Goal: Check status: Check status

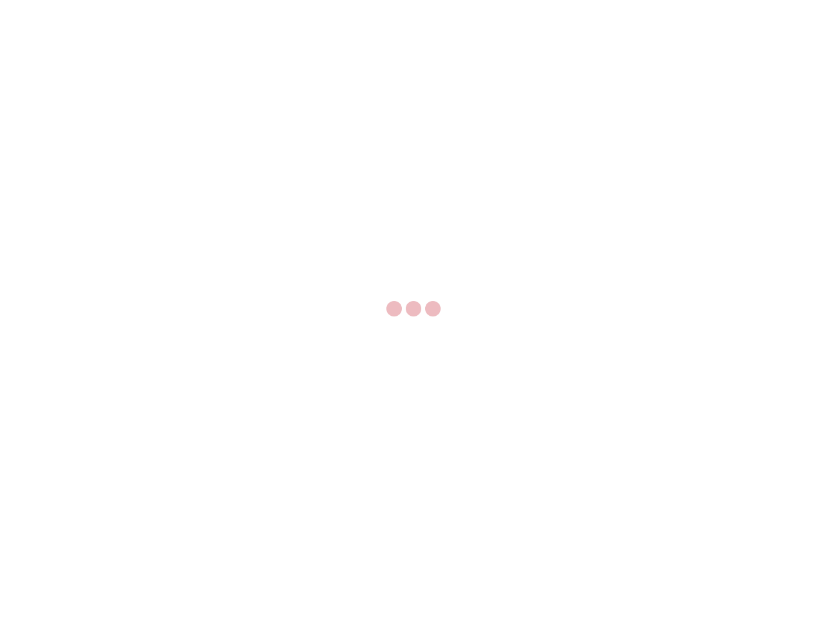
select select "US"
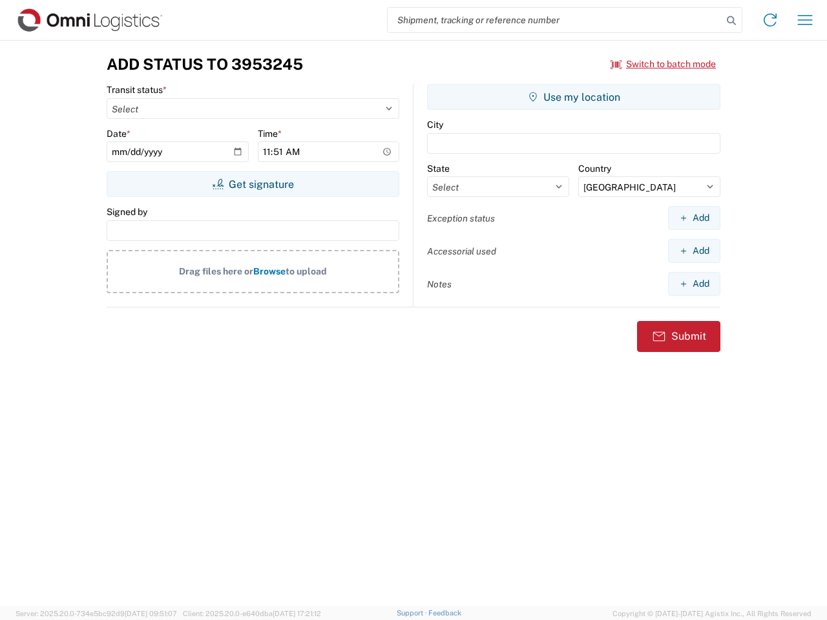
click at [555, 20] on input "search" at bounding box center [554, 20] width 334 height 25
click at [731, 21] on icon at bounding box center [731, 21] width 18 height 18
click at [770, 20] on icon at bounding box center [769, 20] width 21 height 21
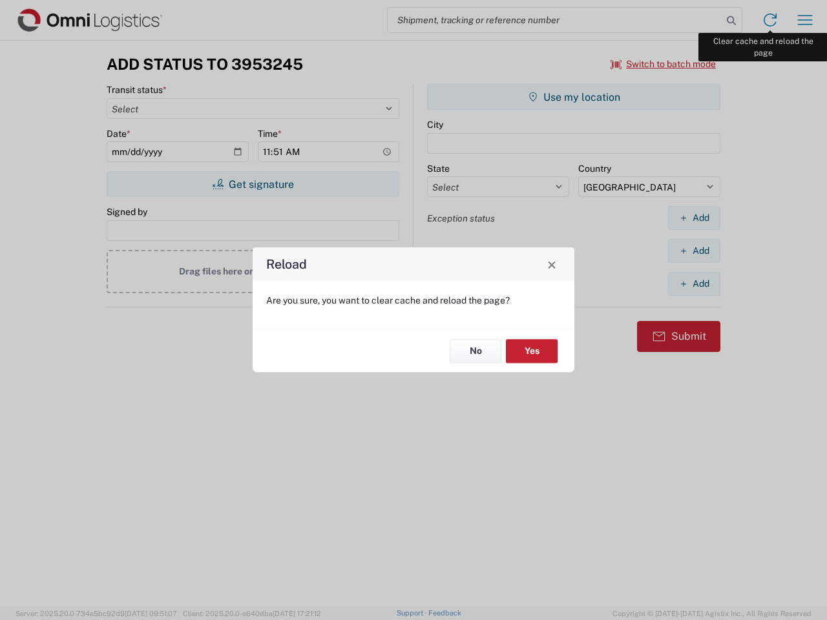
click at [805, 20] on div "Reload Are you sure, you want to clear cache and reload the page? No Yes" at bounding box center [413, 310] width 827 height 620
click at [663, 64] on div "Reload Are you sure, you want to clear cache and reload the page? No Yes" at bounding box center [413, 310] width 827 height 620
click at [252, 184] on div "Reload Are you sure, you want to clear cache and reload the page? No Yes" at bounding box center [413, 310] width 827 height 620
click at [573, 97] on div "Reload Are you sure, you want to clear cache and reload the page? No Yes" at bounding box center [413, 310] width 827 height 620
click at [694, 218] on div "Reload Are you sure, you want to clear cache and reload the page? No Yes" at bounding box center [413, 310] width 827 height 620
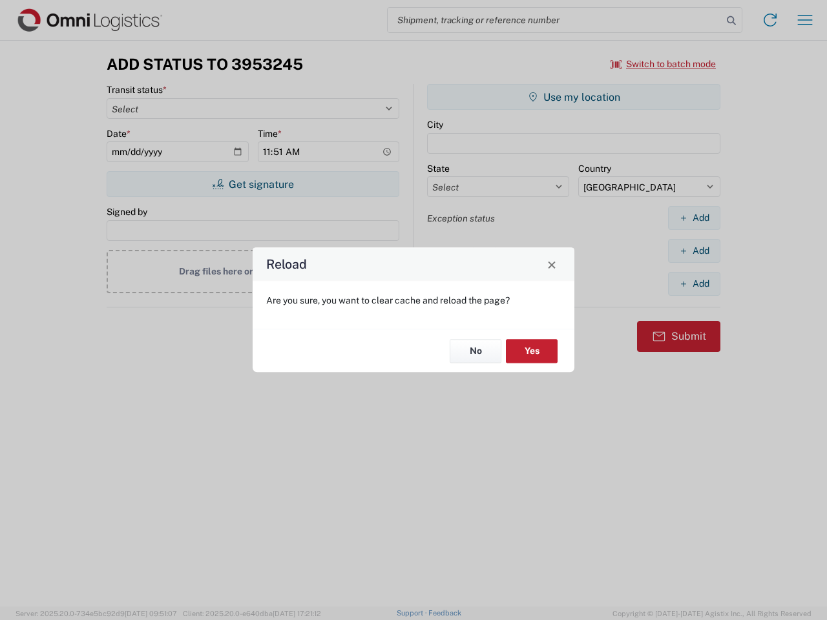
click at [694, 251] on div "Reload Are you sure, you want to clear cache and reload the page? No Yes" at bounding box center [413, 310] width 827 height 620
click at [694, 283] on div "Reload Are you sure, you want to clear cache and reload the page? No Yes" at bounding box center [413, 310] width 827 height 620
